Goal: Task Accomplishment & Management: Manage account settings

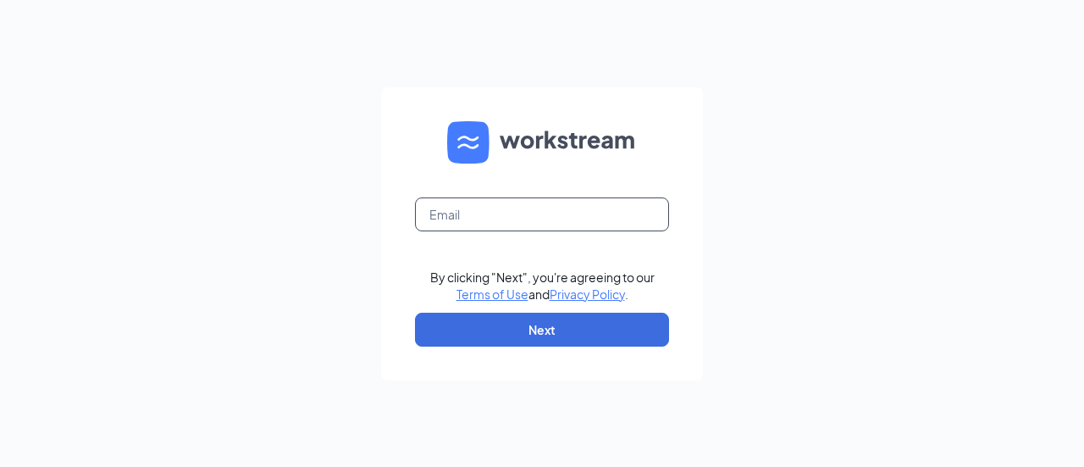
click at [559, 208] on input "text" at bounding box center [542, 214] width 254 height 34
type input "[EMAIL_ADDRESS][DOMAIN_NAME]"
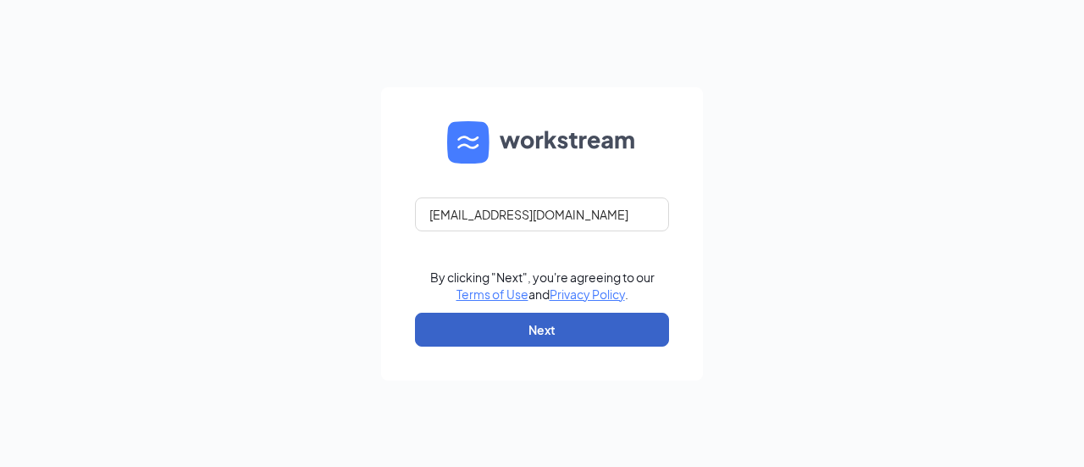
click at [535, 324] on button "Next" at bounding box center [542, 330] width 254 height 34
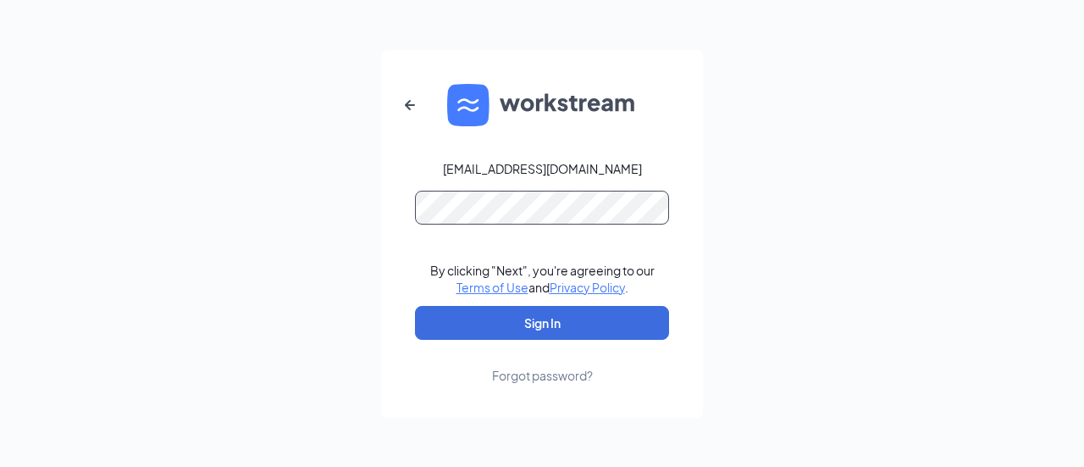
click at [415, 306] on button "Sign In" at bounding box center [542, 323] width 254 height 34
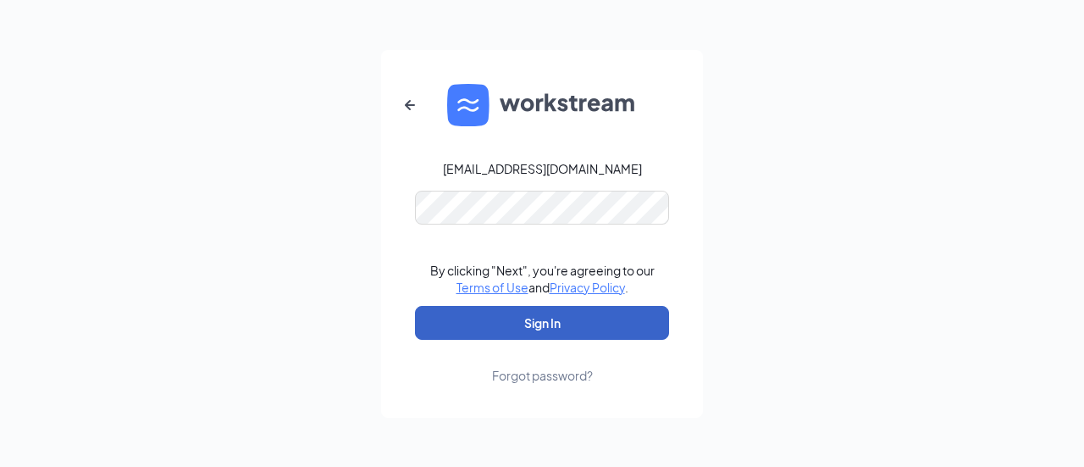
click at [535, 311] on button "Sign In" at bounding box center [542, 323] width 254 height 34
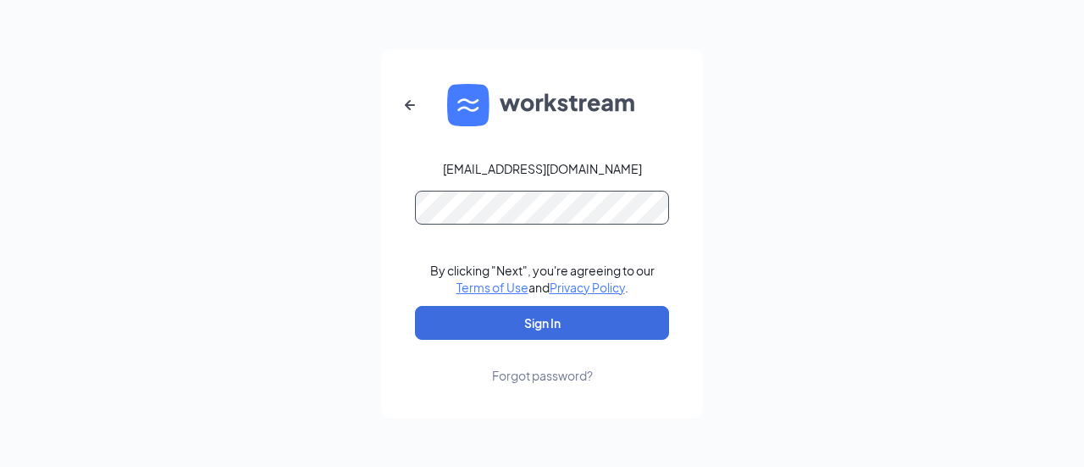
click at [415, 306] on button "Sign In" at bounding box center [542, 323] width 254 height 34
click at [516, 225] on div "Credential mismatches." at bounding box center [542, 218] width 254 height 54
click at [415, 306] on button "Sign In" at bounding box center [542, 323] width 254 height 34
click at [567, 379] on div "Forgot password?" at bounding box center [542, 375] width 101 height 17
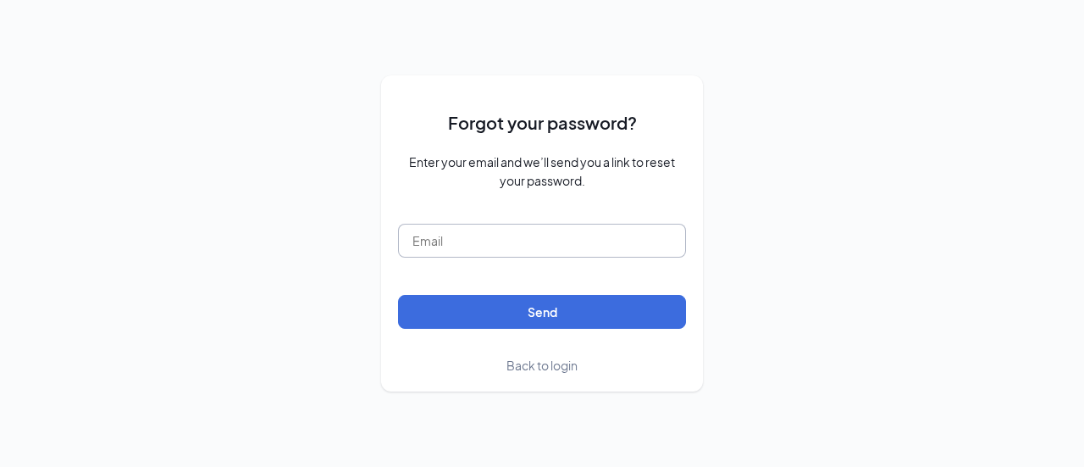
click at [539, 236] on input "text" at bounding box center [542, 241] width 288 height 34
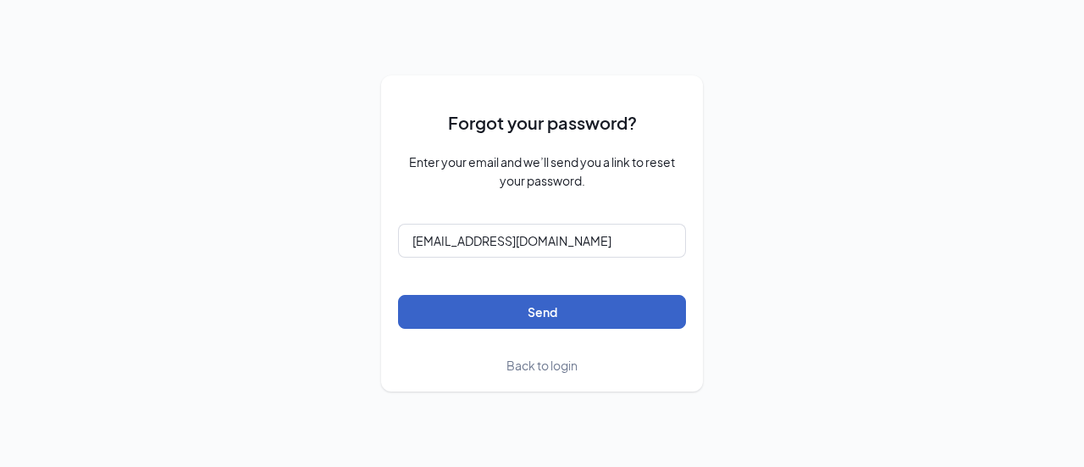
click at [479, 321] on button "Send" at bounding box center [542, 312] width 288 height 34
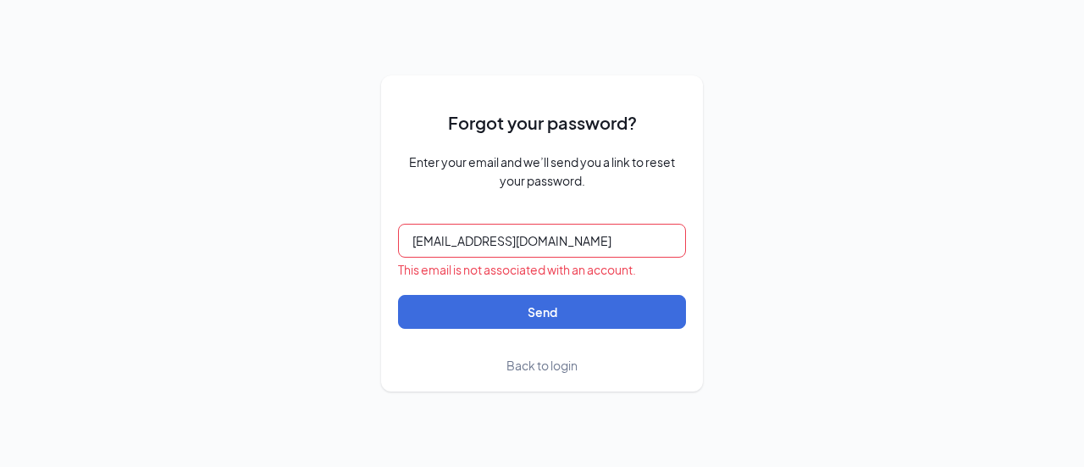
click at [524, 250] on input "[EMAIL_ADDRESS][DOMAIN_NAME]" at bounding box center [542, 241] width 288 height 34
type input "lisa@cfa"
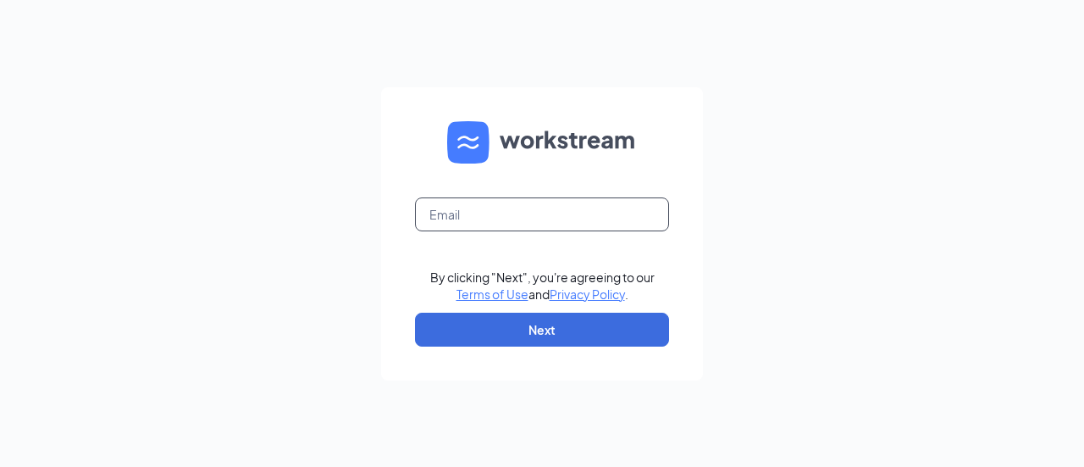
click at [439, 221] on input "text" at bounding box center [542, 214] width 254 height 34
type input "lisa@cfacorvallis.com"
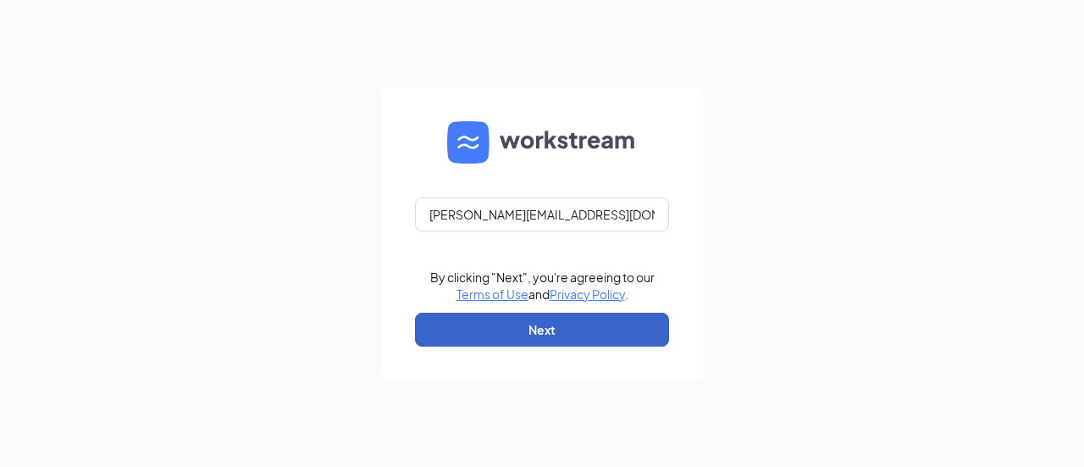
click at [534, 323] on button "Next" at bounding box center [542, 330] width 254 height 34
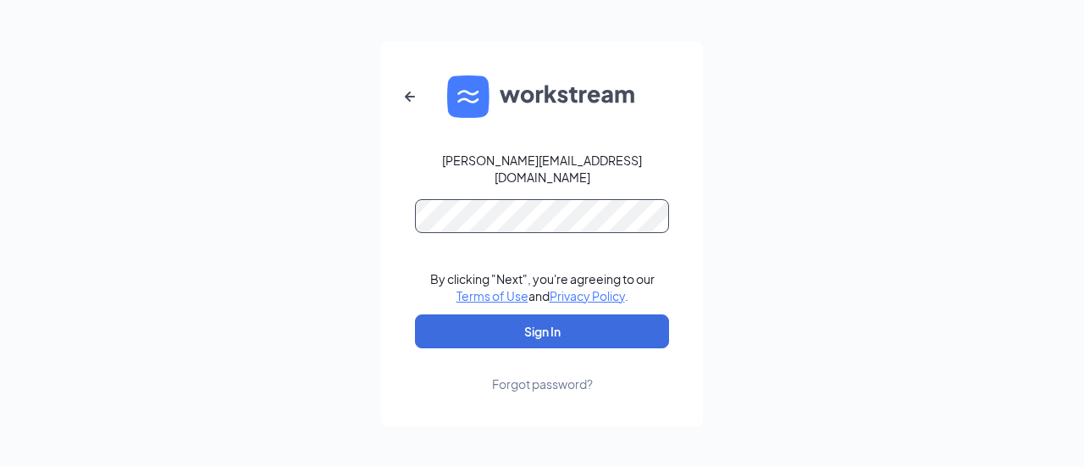
click at [415, 314] on button "Sign In" at bounding box center [542, 331] width 254 height 34
click at [535, 380] on div "Forgot password?" at bounding box center [542, 383] width 101 height 17
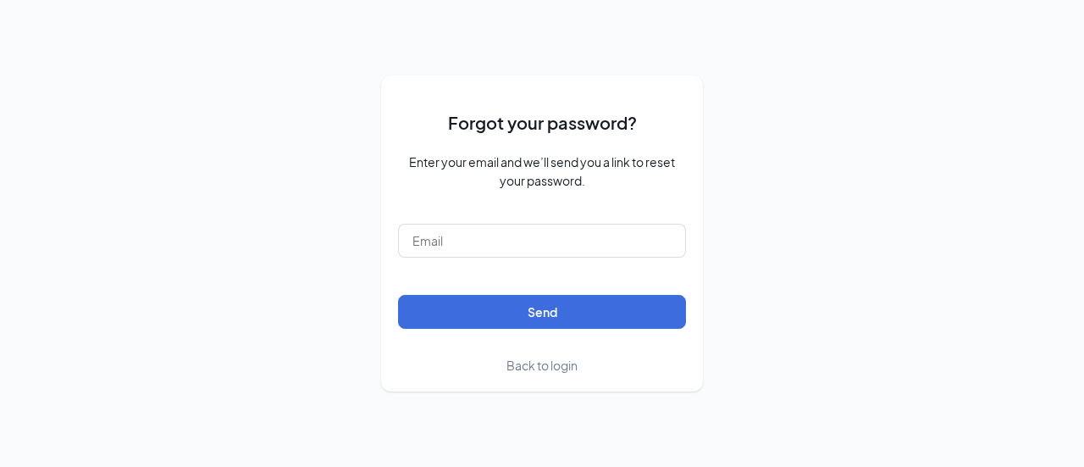
click at [524, 265] on form "Forgot your password? Enter your email and we’ll send you a link to reset your …" at bounding box center [542, 233] width 288 height 282
click at [518, 249] on input "text" at bounding box center [542, 241] width 288 height 34
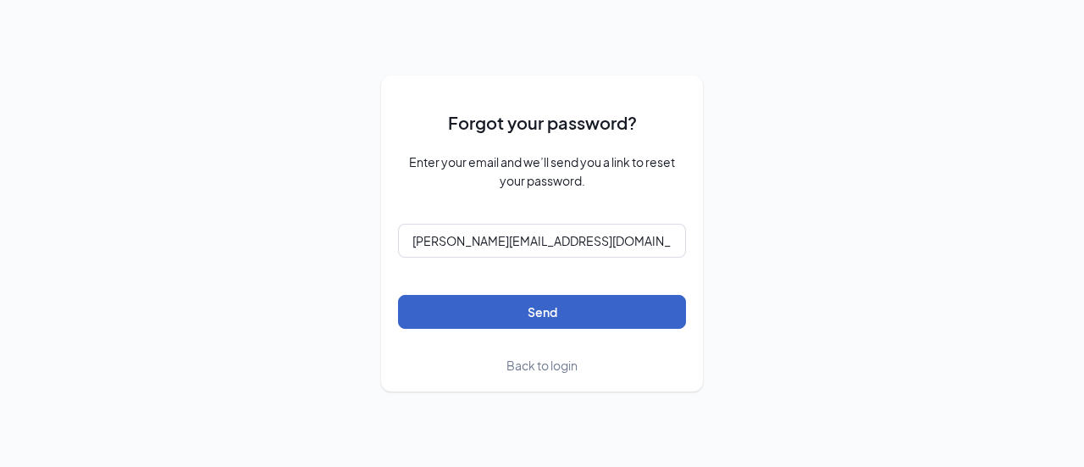
click at [470, 304] on button "Send" at bounding box center [542, 312] width 288 height 34
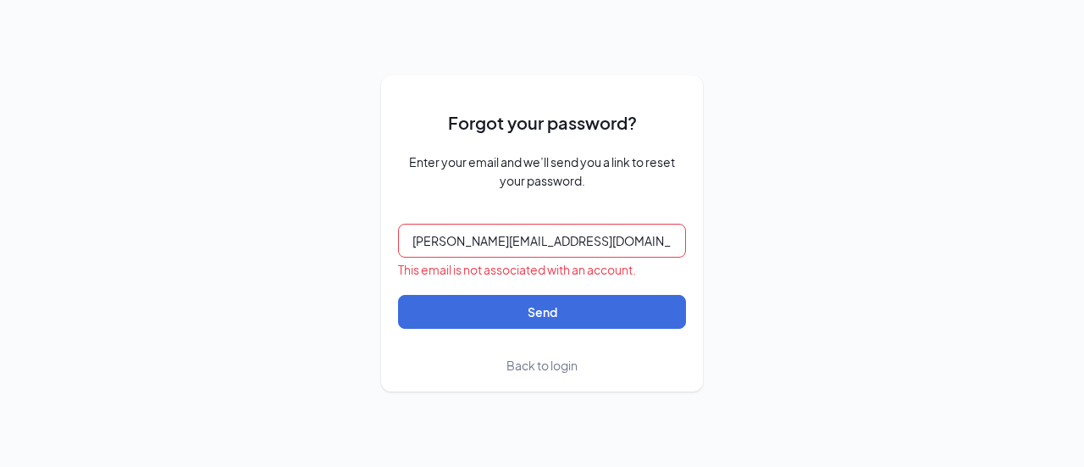
click at [515, 253] on input "lisa@cfacorvallis.com" at bounding box center [542, 241] width 288 height 34
click at [515, 252] on input "lisa@cfacorvallis.com" at bounding box center [542, 241] width 288 height 34
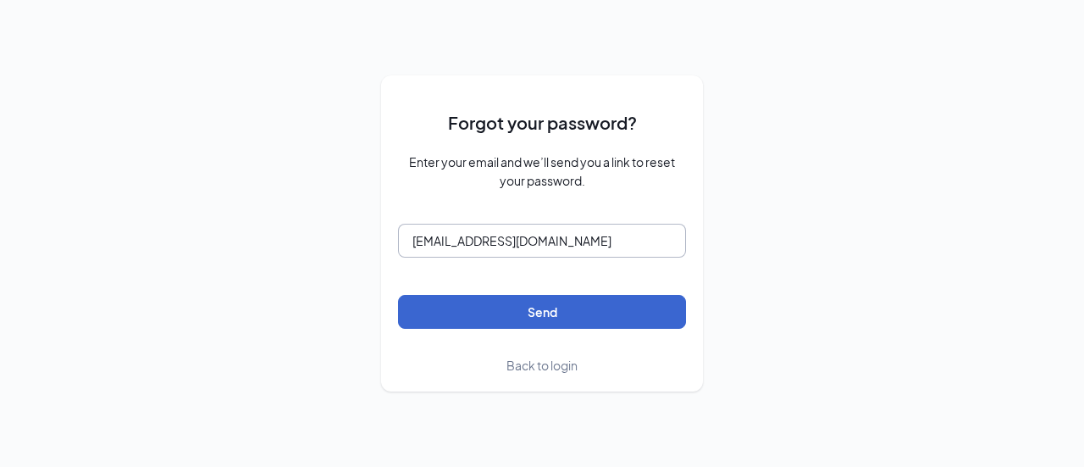
type input "[EMAIL_ADDRESS][DOMAIN_NAME]"
click at [525, 323] on button "Send" at bounding box center [542, 312] width 288 height 34
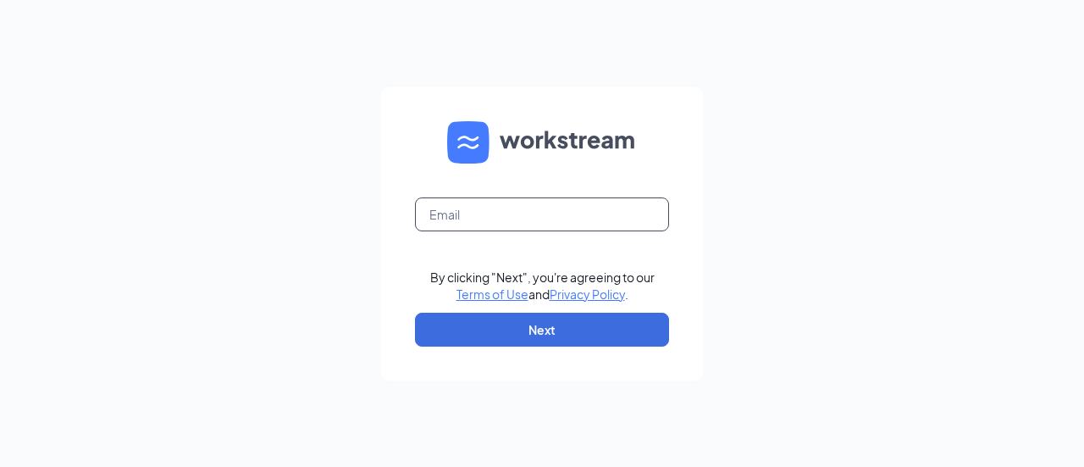
click at [525, 214] on input "text" at bounding box center [542, 214] width 254 height 34
type input "[EMAIL_ADDRESS][DOMAIN_NAME]"
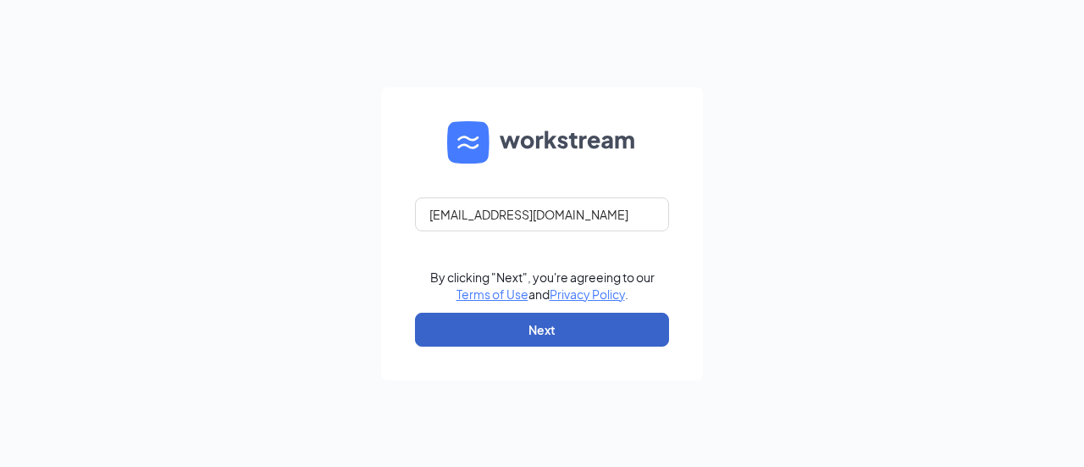
click at [569, 337] on button "Next" at bounding box center [542, 330] width 254 height 34
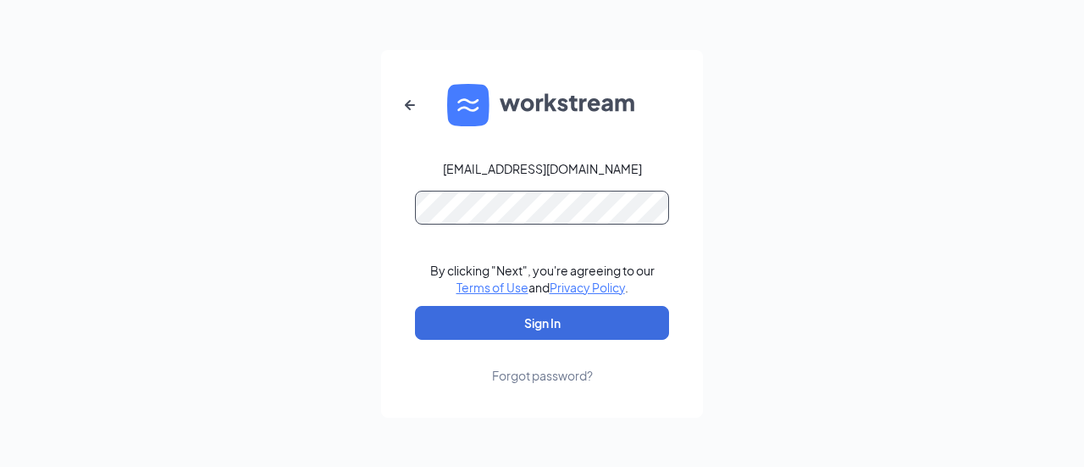
click at [415, 306] on button "Sign In" at bounding box center [542, 323] width 254 height 34
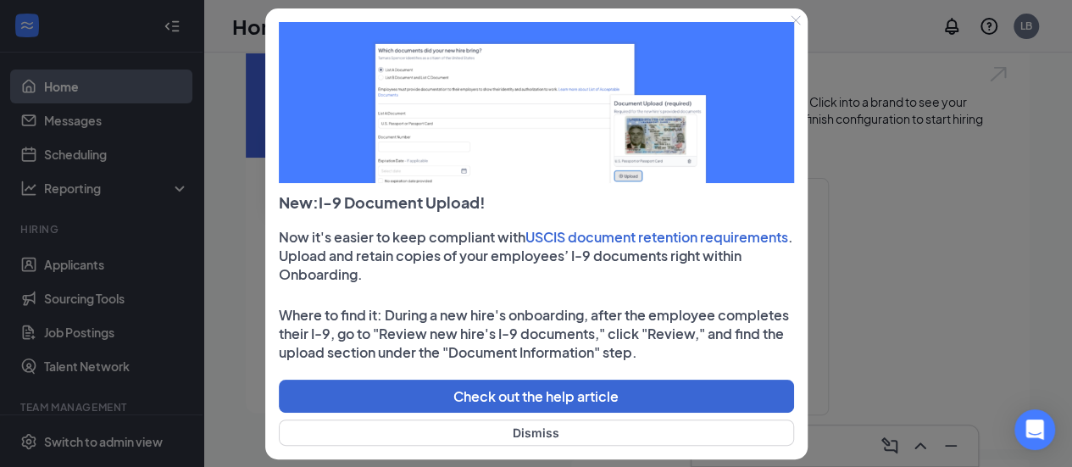
scroll to position [85, 0]
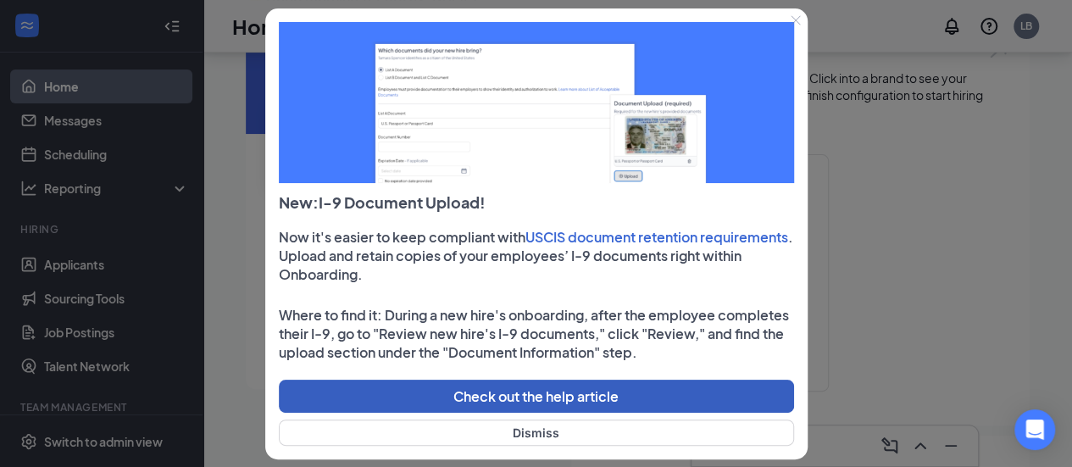
click at [568, 391] on button "Check out the help article" at bounding box center [536, 396] width 515 height 33
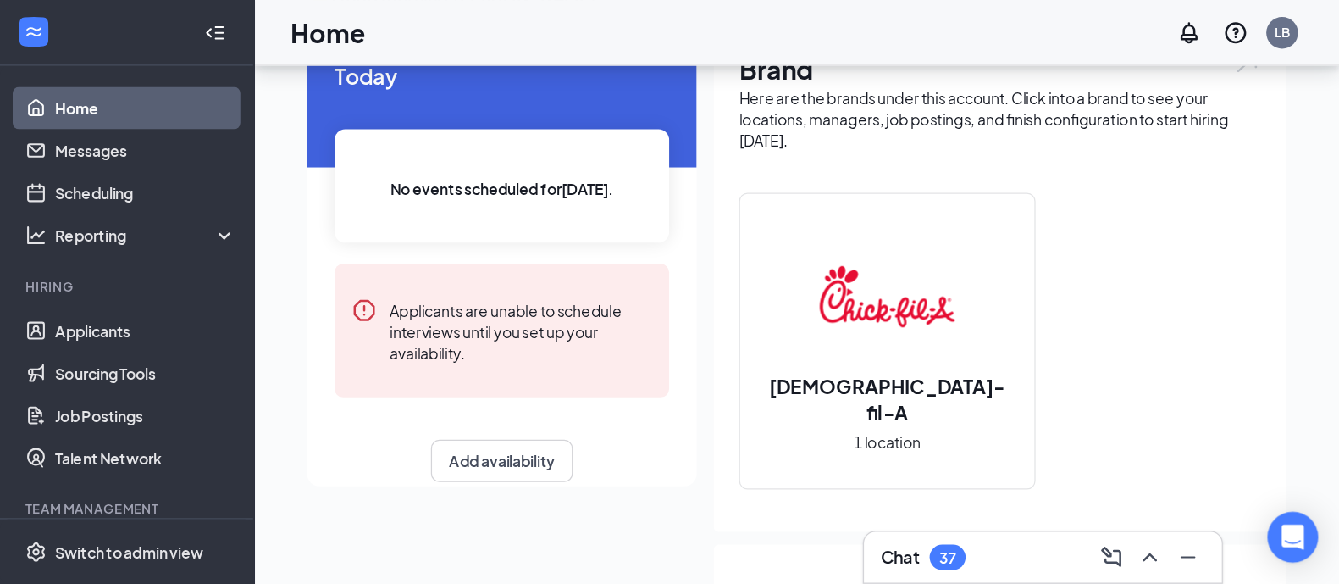
scroll to position [84, 0]
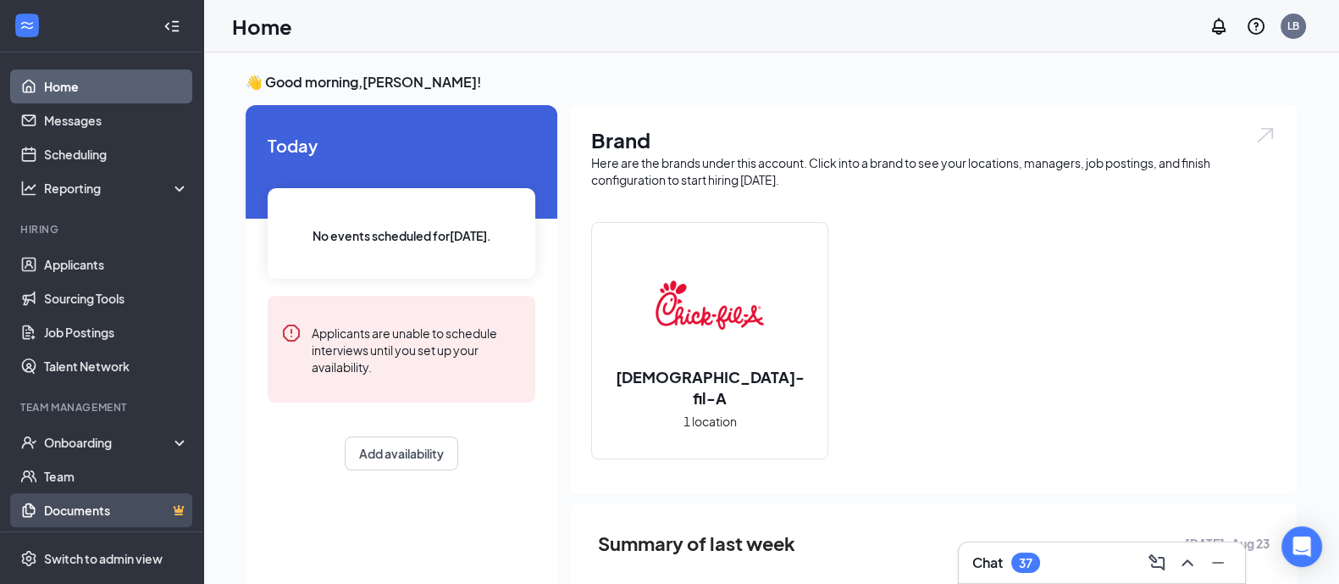
click at [91, 466] on link "Documents" at bounding box center [116, 510] width 145 height 34
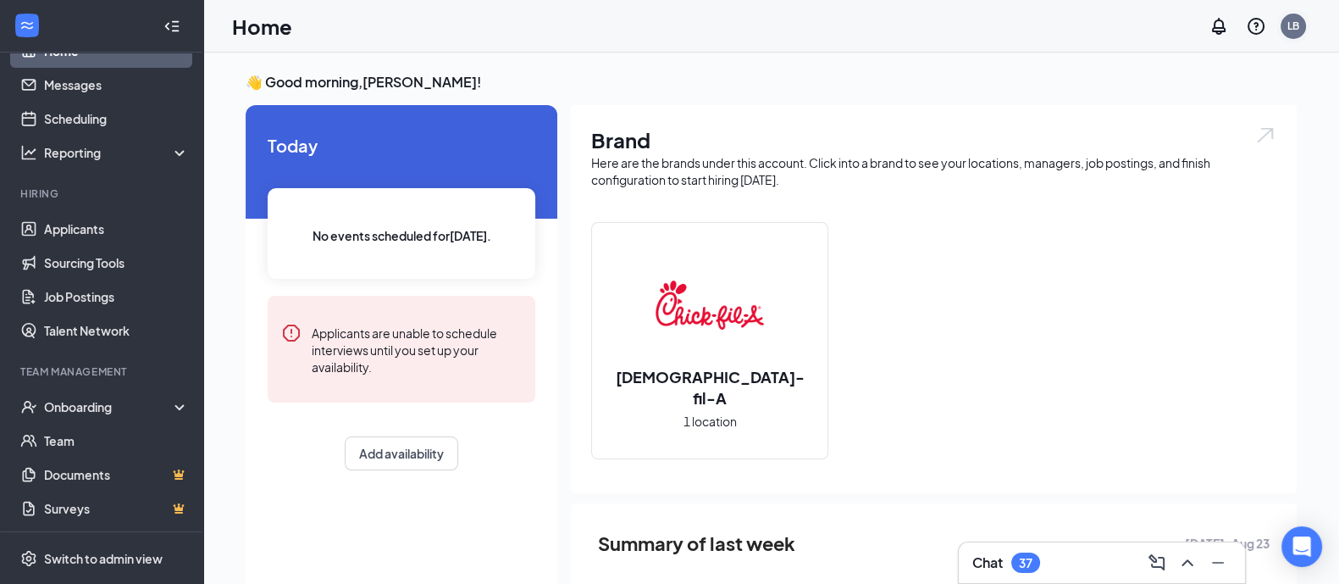
click at [1289, 31] on div "LB" at bounding box center [1294, 26] width 12 height 14
click at [1177, 144] on link "Account settings" at bounding box center [1208, 149] width 183 height 17
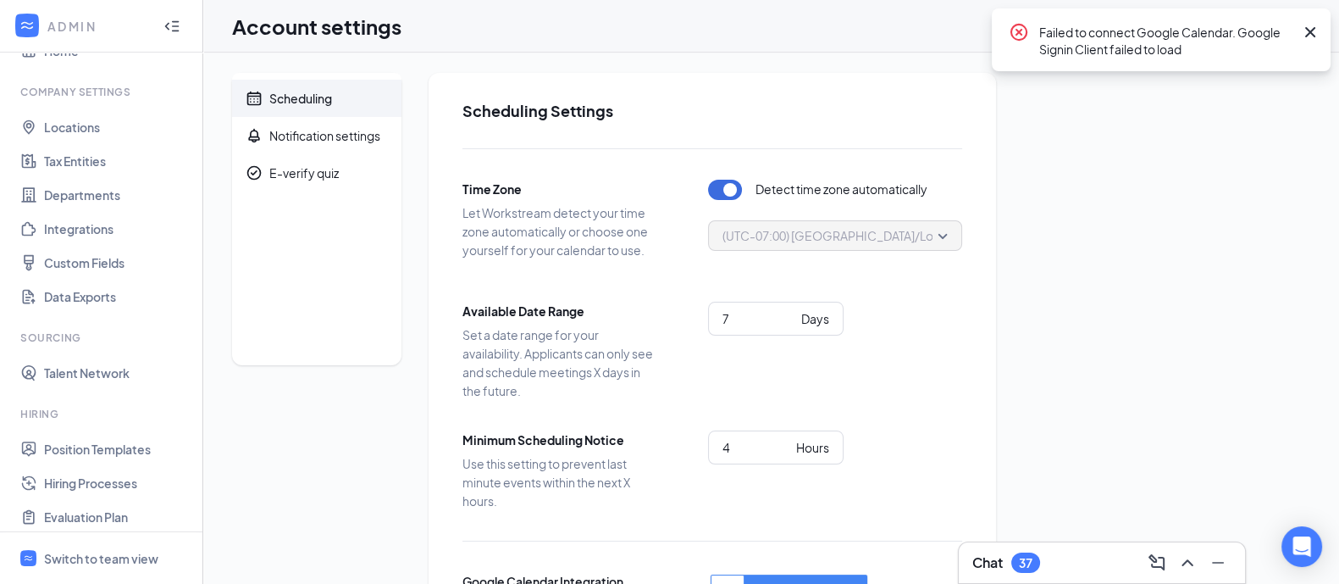
click at [1309, 36] on icon "Cross" at bounding box center [1310, 32] width 20 height 20
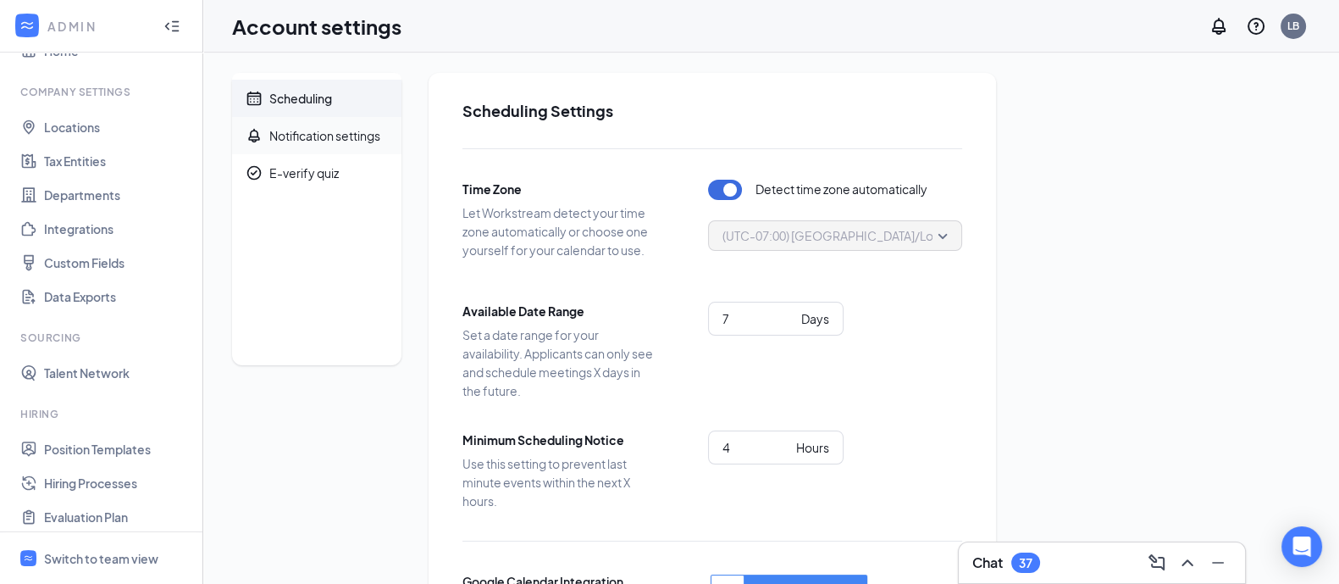
click at [349, 141] on div "Notification settings" at bounding box center [324, 135] width 111 height 17
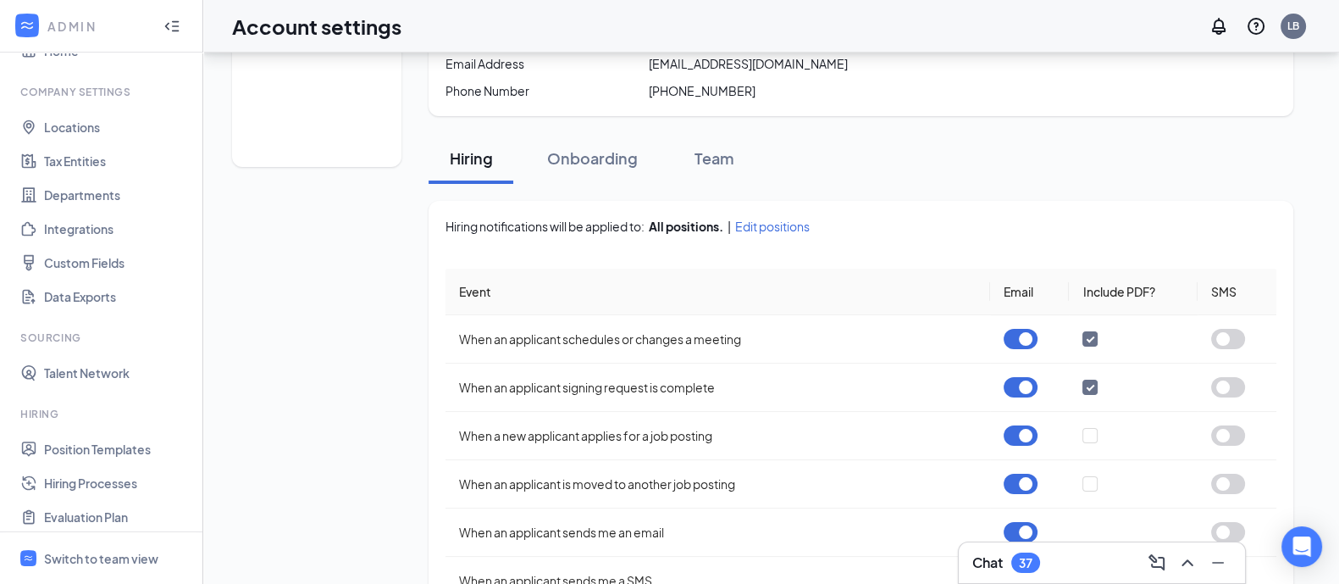
scroll to position [211, 0]
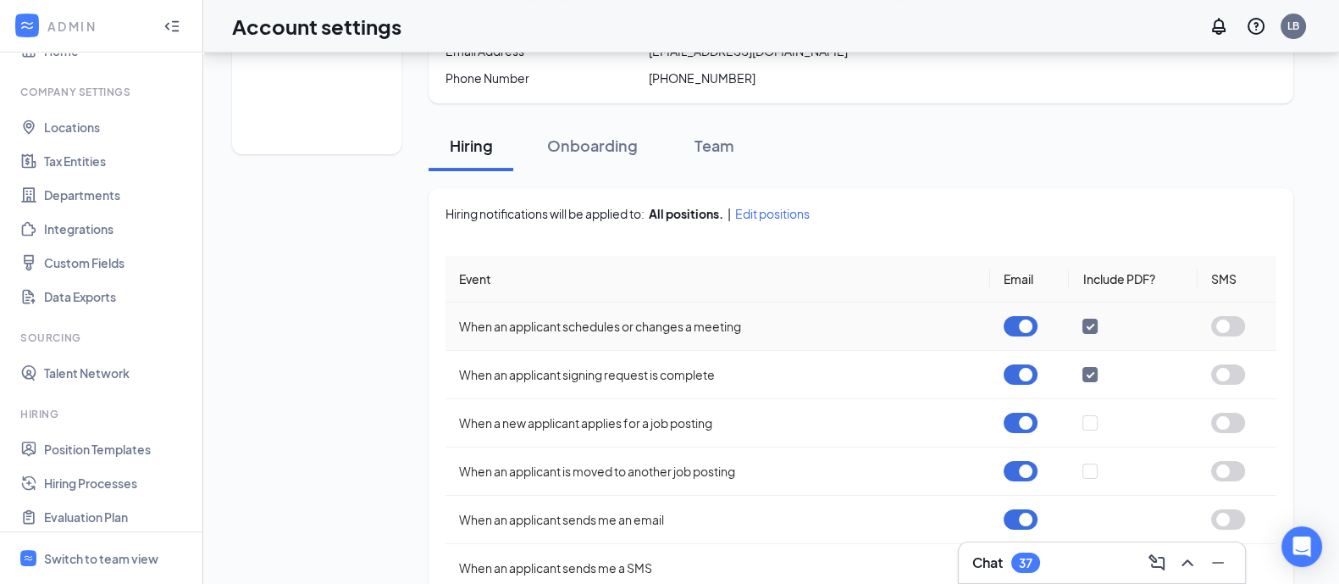
click at [1015, 325] on button "button" at bounding box center [1021, 326] width 34 height 20
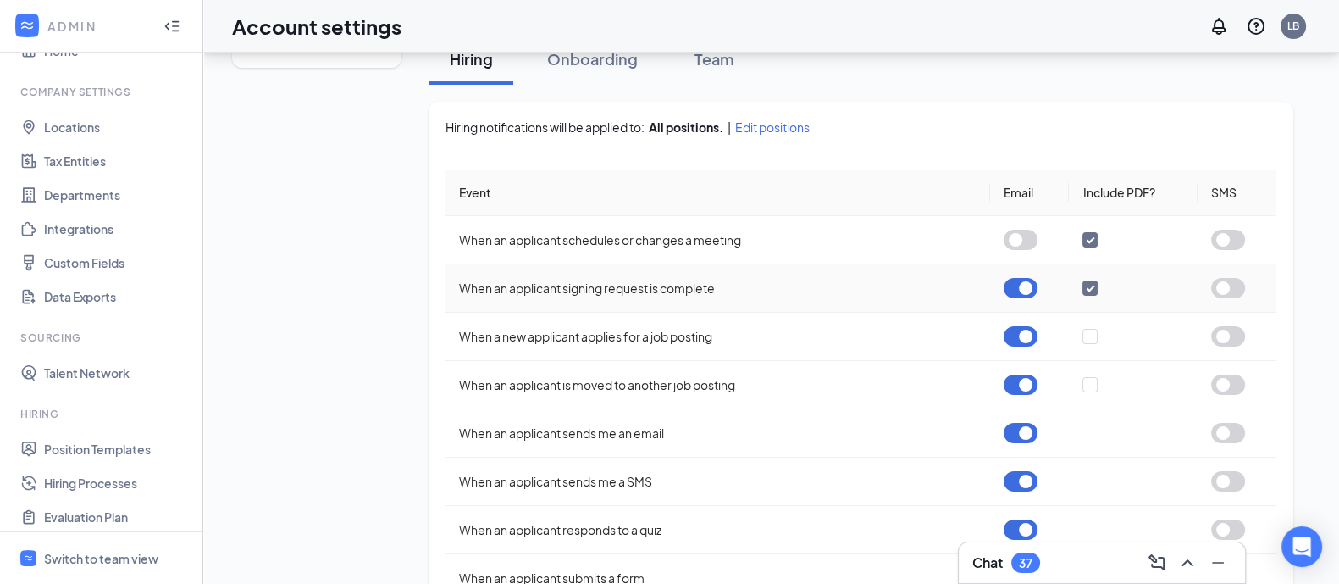
scroll to position [318, 0]
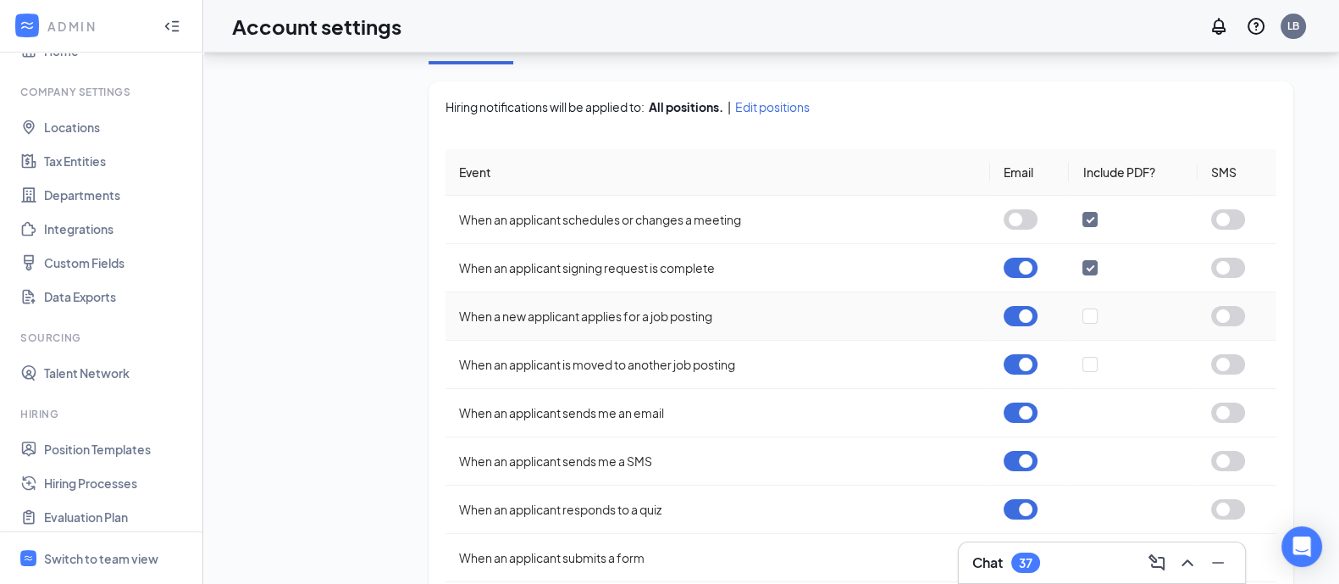
click at [1018, 319] on button "button" at bounding box center [1021, 316] width 34 height 20
click at [1021, 363] on button "button" at bounding box center [1021, 364] width 34 height 20
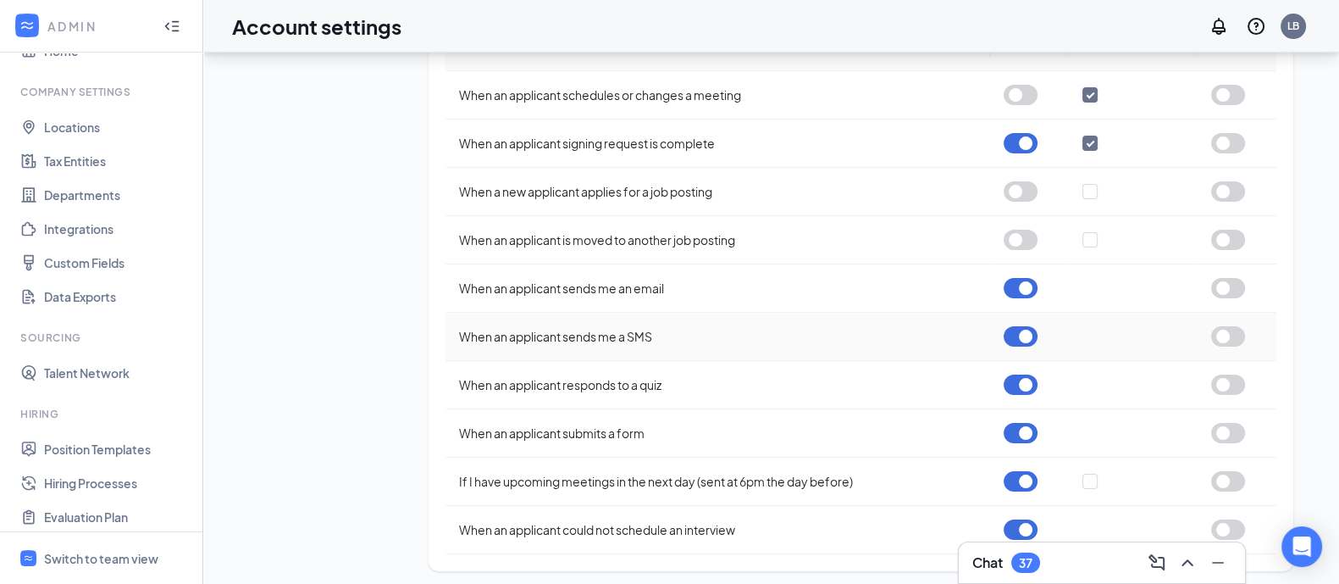
scroll to position [447, 0]
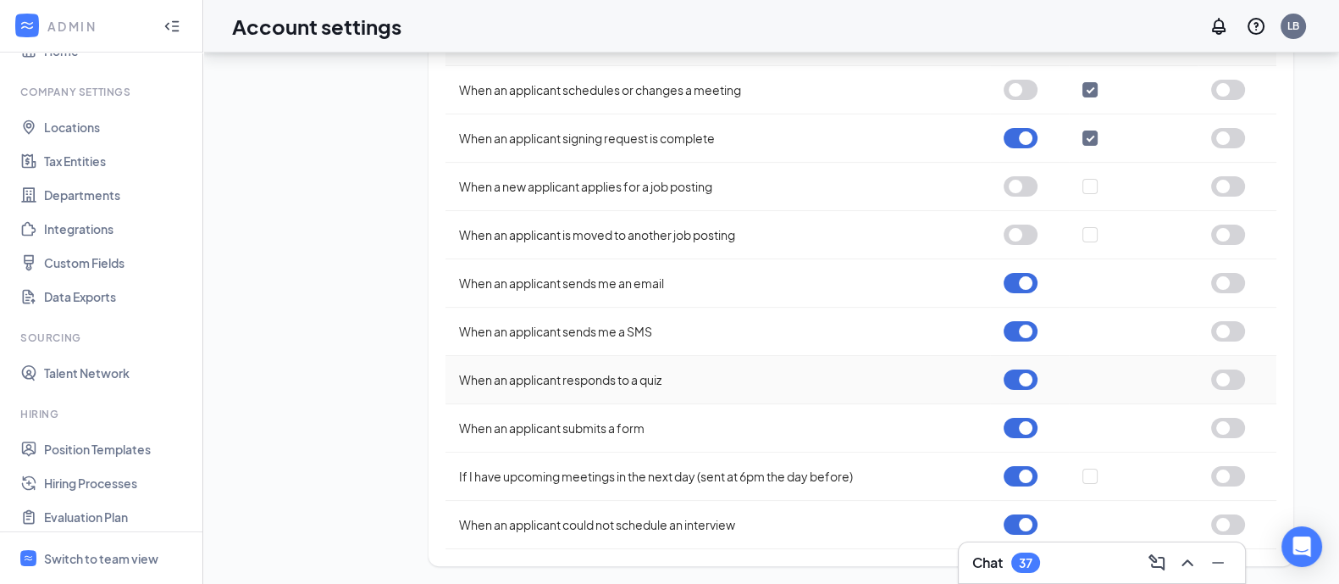
click at [1021, 374] on button "button" at bounding box center [1021, 379] width 34 height 20
click at [1012, 421] on button "button" at bounding box center [1021, 428] width 34 height 20
click at [1025, 520] on button "button" at bounding box center [1021, 524] width 34 height 20
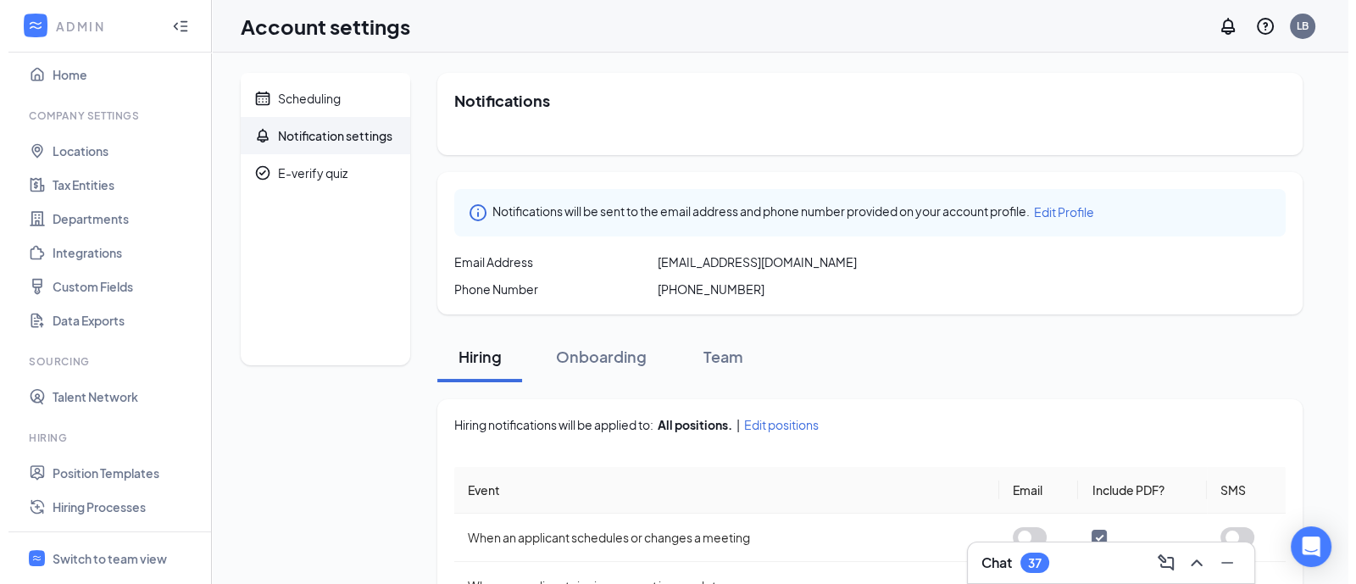
scroll to position [0, 0]
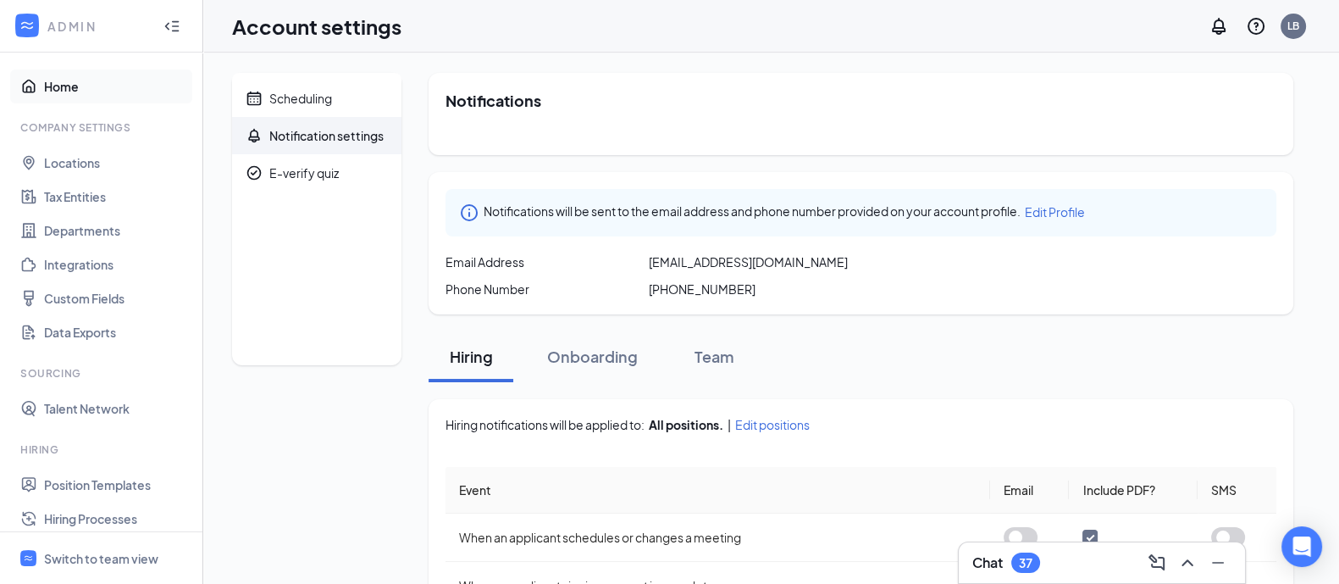
click at [65, 82] on link "Home" at bounding box center [116, 86] width 145 height 34
